Goal: Task Accomplishment & Management: Manage account settings

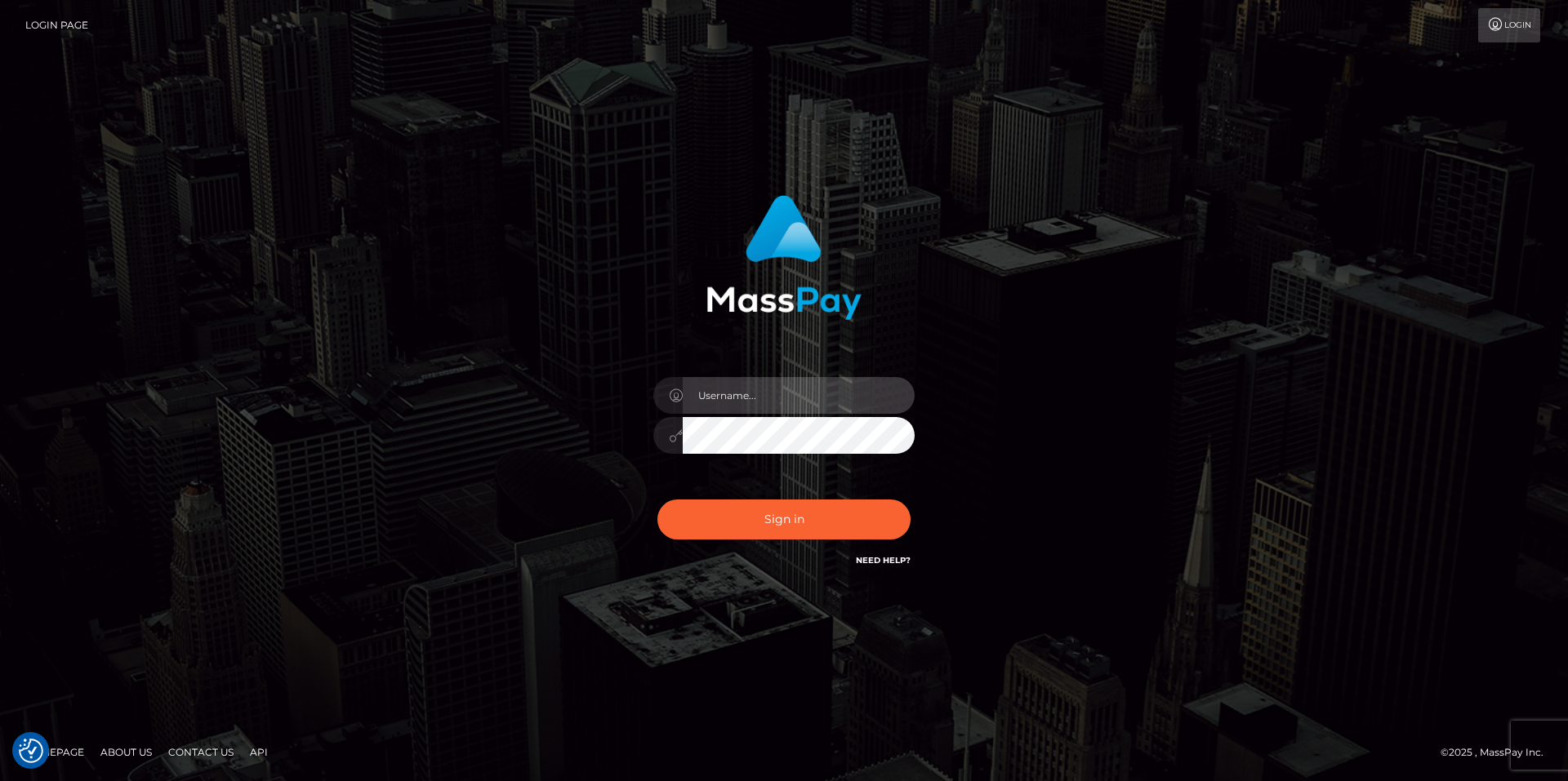
click at [740, 409] on input "text" at bounding box center [799, 395] width 232 height 37
type input "smiley.throne"
click at [747, 399] on input "text" at bounding box center [799, 395] width 232 height 37
type input "smiley.throne"
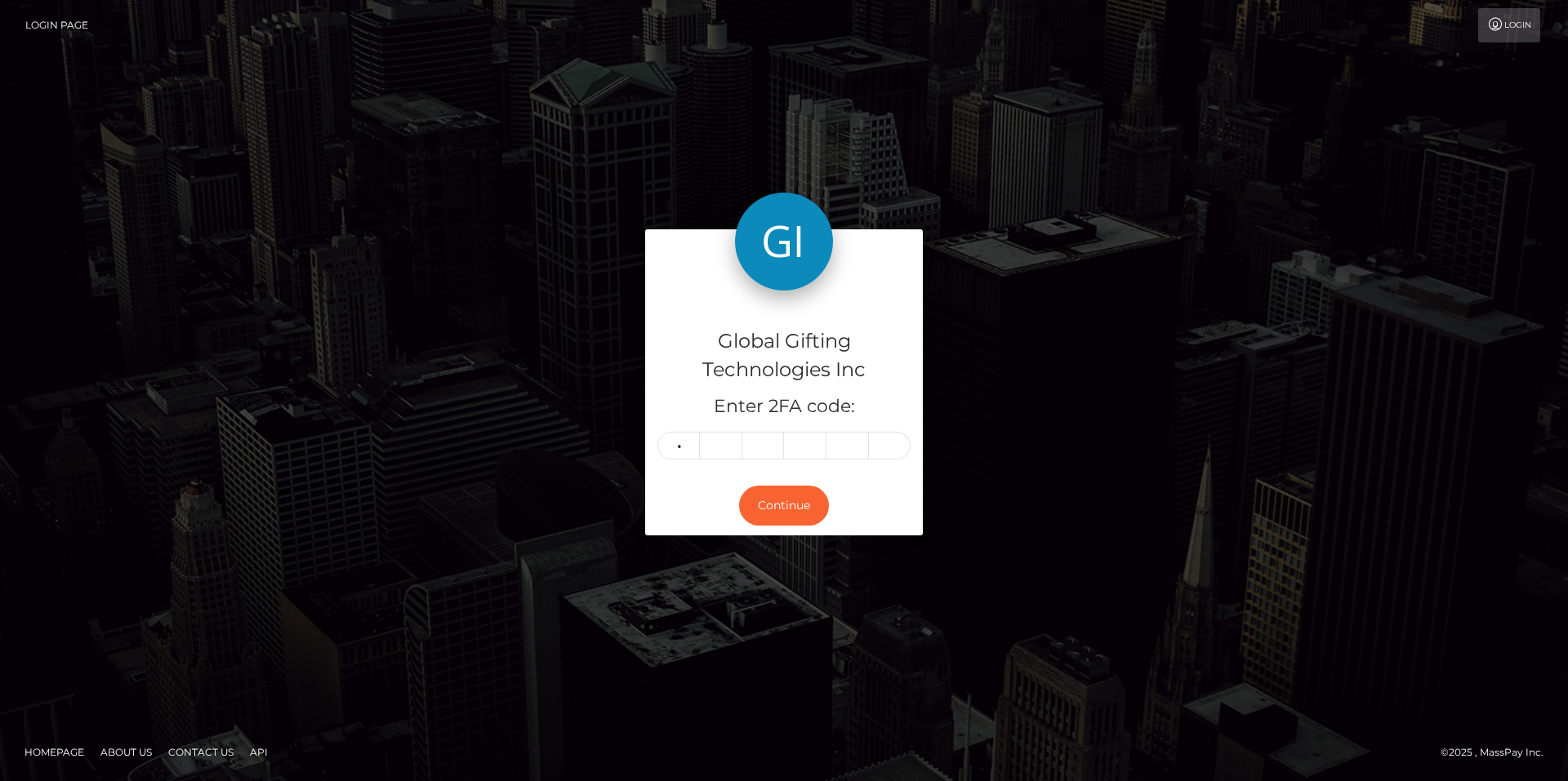
type input "4"
type input "6"
type input "1"
type input "2"
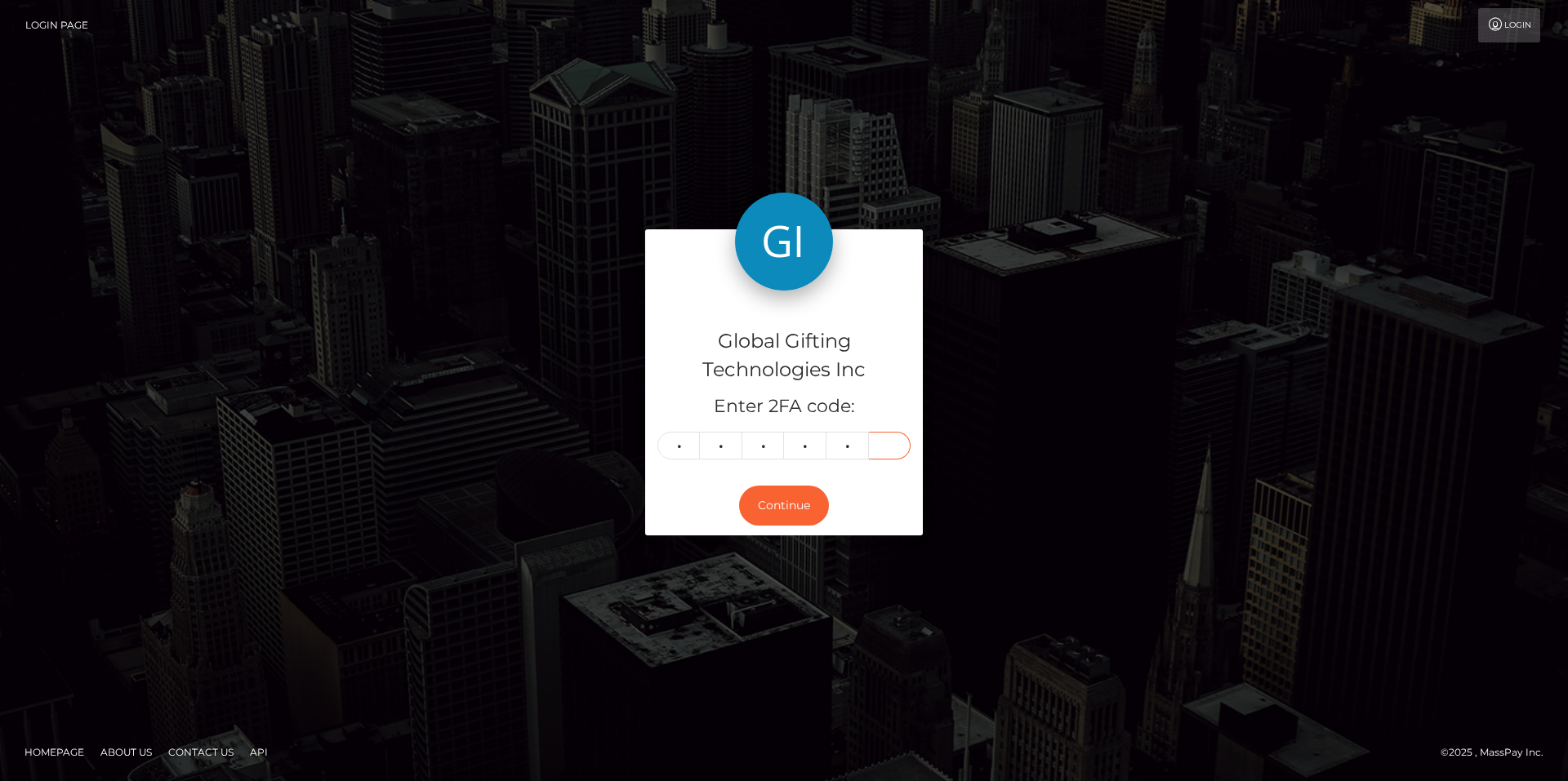
type input "3"
